Goal: Task Accomplishment & Management: Use online tool/utility

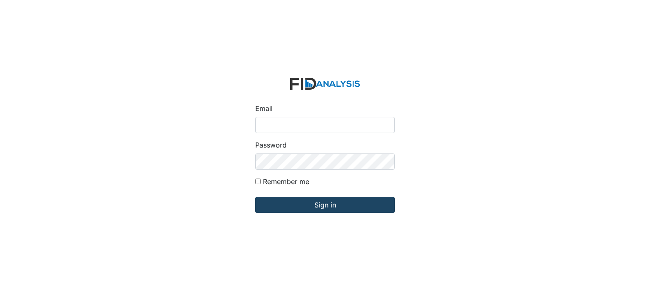
type input "[EMAIL_ADDRESS][DOMAIN_NAME]"
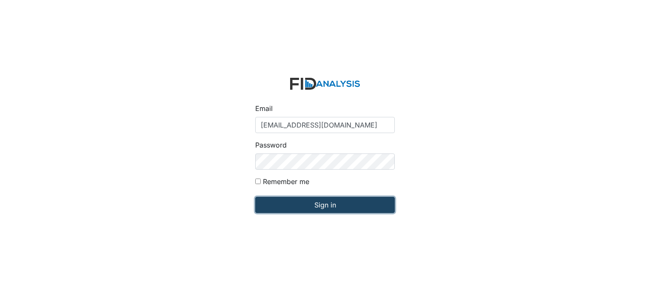
click at [329, 205] on input "Sign in" at bounding box center [324, 205] width 139 height 16
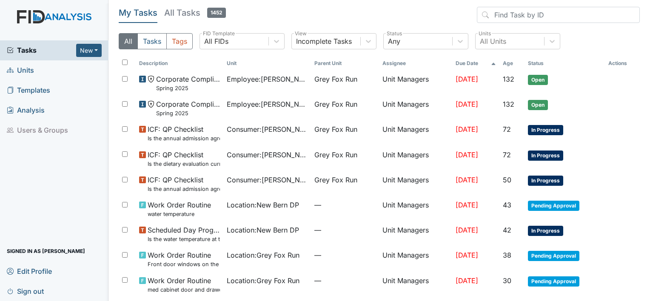
click at [25, 73] on span "Units" at bounding box center [20, 70] width 27 height 13
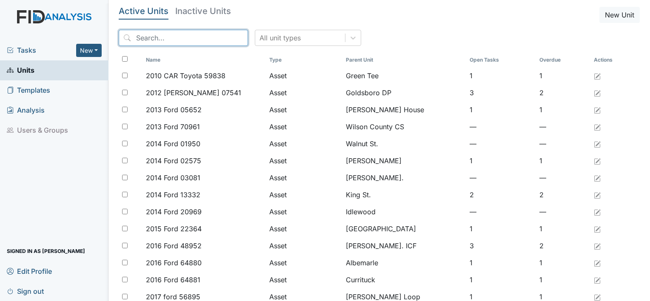
click at [149, 38] on input "search" at bounding box center [183, 38] width 129 height 16
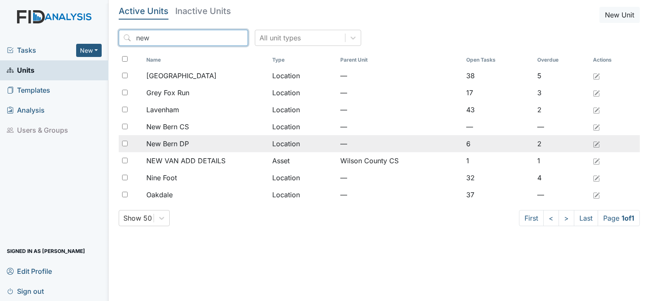
type input "new"
click at [178, 147] on span "New Bern DP" at bounding box center [167, 144] width 43 height 10
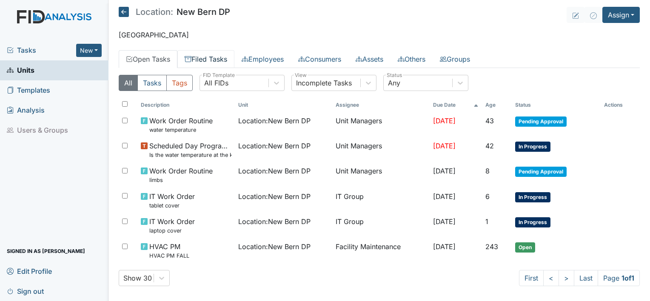
click at [209, 60] on link "Filed Tasks" at bounding box center [205, 59] width 57 height 18
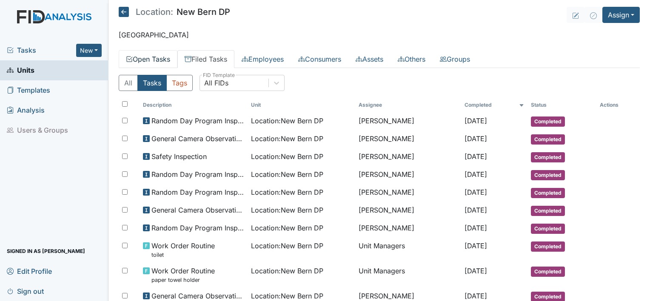
click at [164, 58] on link "Open Tasks" at bounding box center [148, 59] width 59 height 18
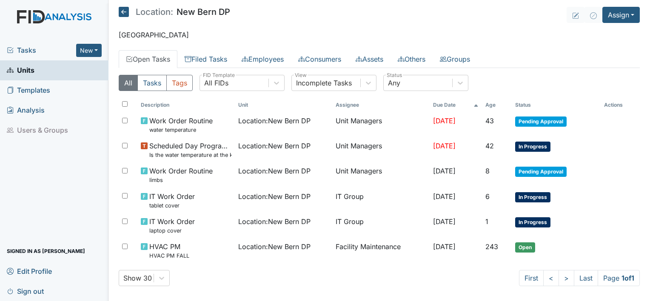
scroll to position [5, 0]
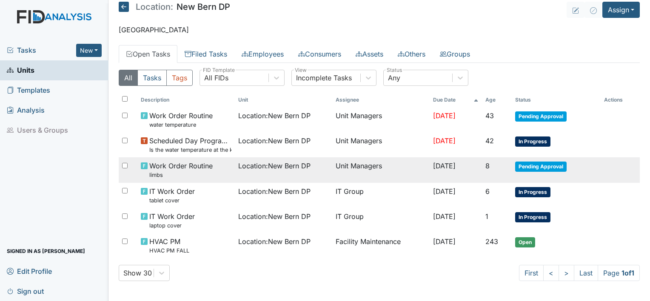
click at [538, 167] on span "Pending Approval" at bounding box center [540, 167] width 51 height 10
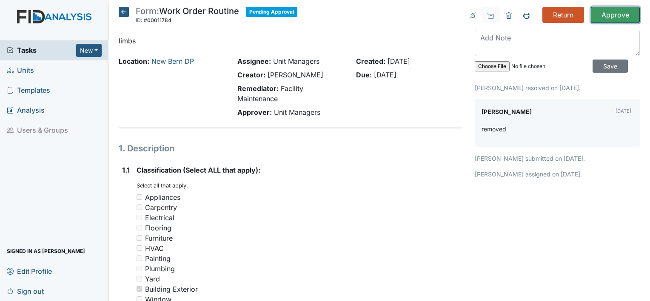
click at [619, 14] on input "Approve" at bounding box center [615, 15] width 49 height 16
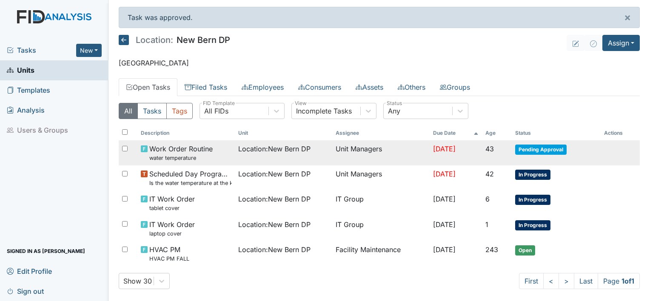
click at [546, 147] on span "Pending Approval" at bounding box center [540, 150] width 51 height 10
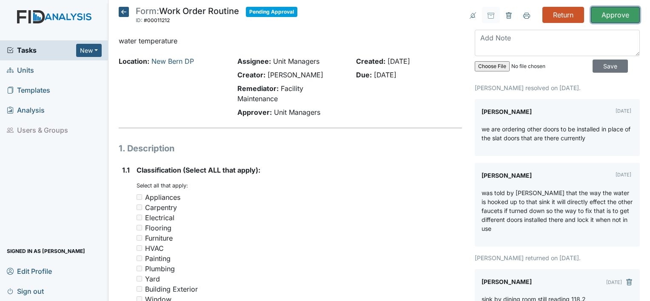
click at [599, 16] on input "Approve" at bounding box center [615, 15] width 49 height 16
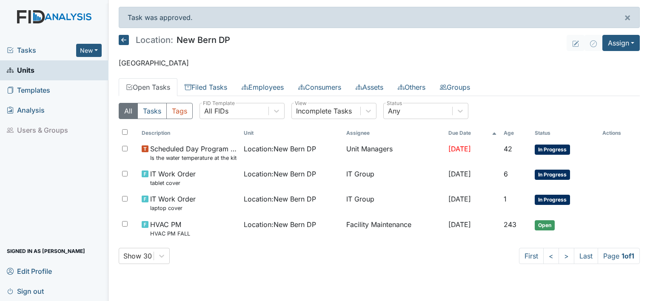
click at [26, 71] on span "Units" at bounding box center [21, 70] width 28 height 13
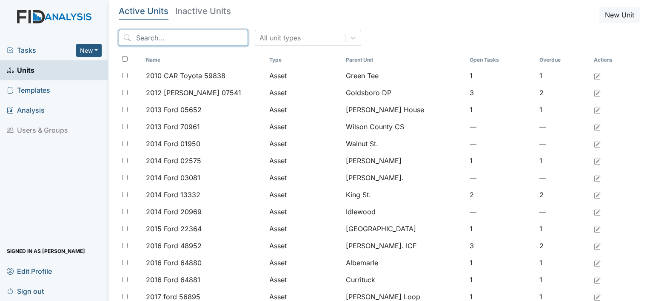
click at [168, 37] on input "search" at bounding box center [183, 38] width 129 height 16
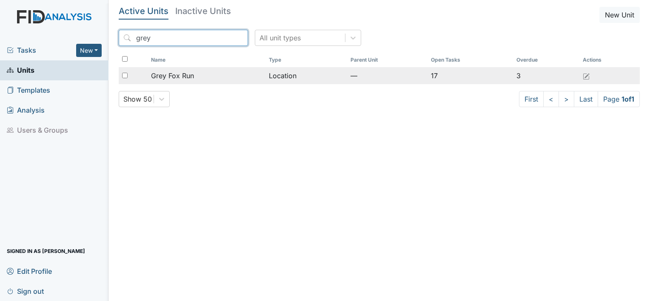
type input "grey"
click at [185, 76] on span "Grey Fox Run" at bounding box center [172, 76] width 43 height 10
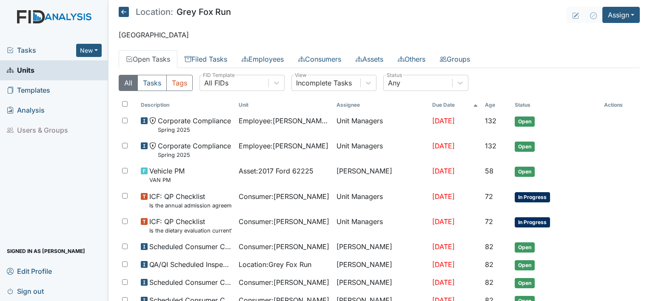
click at [32, 291] on span "Sign out" at bounding box center [25, 291] width 37 height 13
